Goal: Transaction & Acquisition: Subscribe to service/newsletter

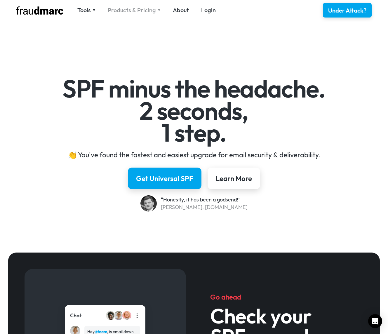
click at [144, 9] on div "Products & Pricing" at bounding box center [132, 10] width 48 height 8
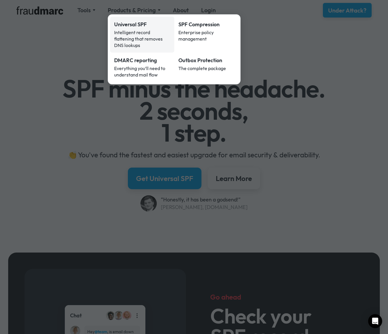
click at [141, 23] on div "Universal SPF" at bounding box center [142, 25] width 56 height 8
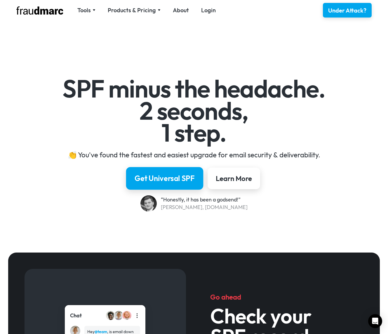
click at [164, 179] on div "Get Universal SPF" at bounding box center [165, 179] width 60 height 10
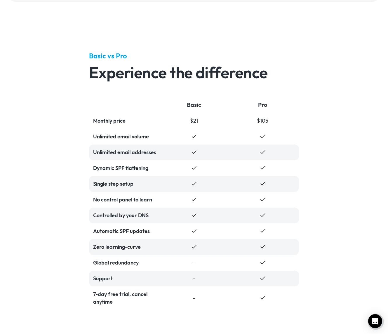
scroll to position [1381, 0]
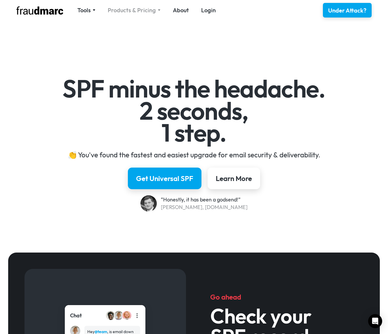
click at [129, 11] on div "Products & Pricing" at bounding box center [132, 10] width 48 height 8
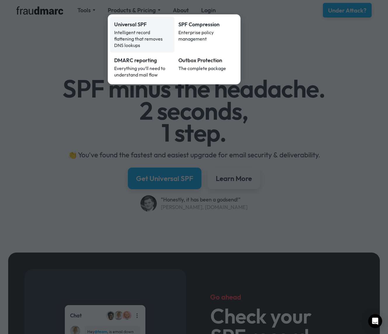
click at [138, 31] on div "Intelligent record flattening that removes DNS lookups" at bounding box center [142, 38] width 56 height 19
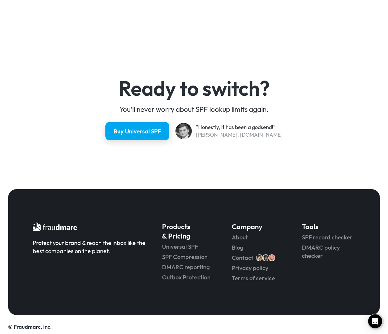
scroll to position [1491, 0]
